Goal: Go to known website: Access a specific website the user already knows

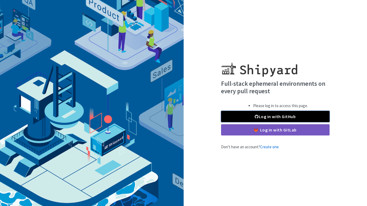
click at [292, 117] on link "Log in with GitHub" at bounding box center [275, 116] width 109 height 11
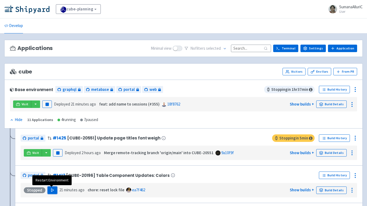
click at [51, 190] on icon "button" at bounding box center [53, 190] width 4 height 4
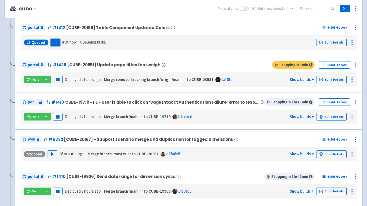
scroll to position [112, 0]
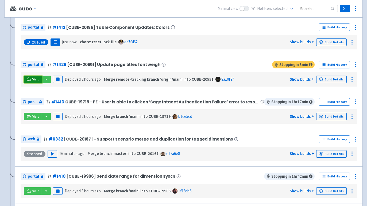
click at [31, 78] on link "Visit" at bounding box center [33, 79] width 18 height 7
click at [32, 79] on span "Visit" at bounding box center [35, 79] width 7 height 4
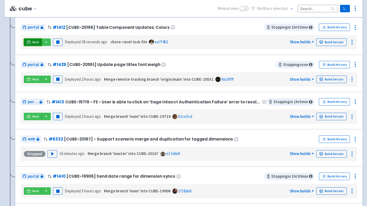
click at [28, 42] on icon at bounding box center [29, 41] width 4 height 3
click at [31, 41] on link "Visit" at bounding box center [33, 42] width 18 height 7
